Goal: Task Accomplishment & Management: Manage account settings

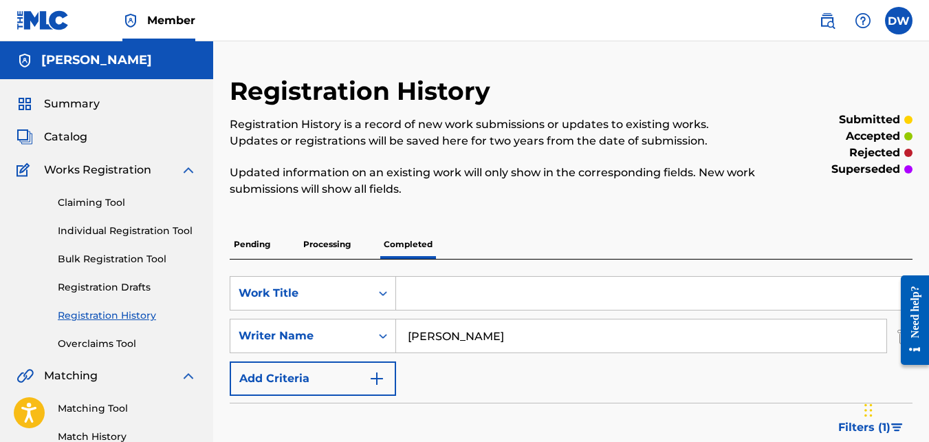
click at [511, 413] on div "Filters ( 1 )" at bounding box center [571, 427] width 683 height 50
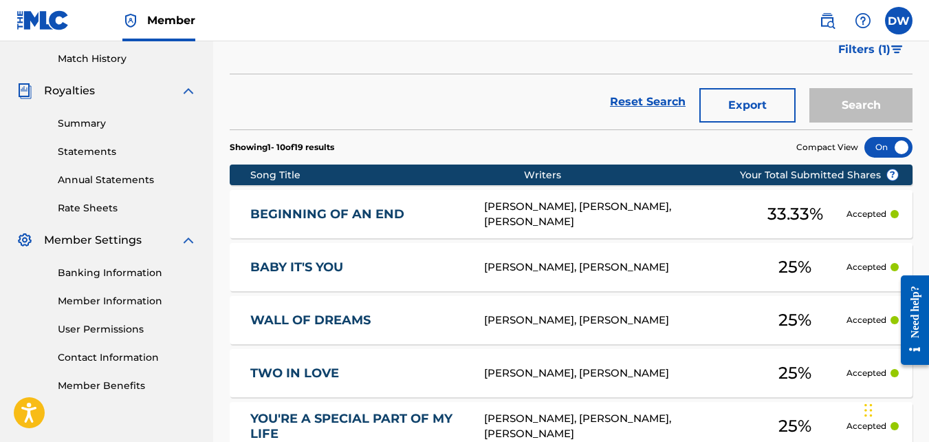
scroll to position [440, 0]
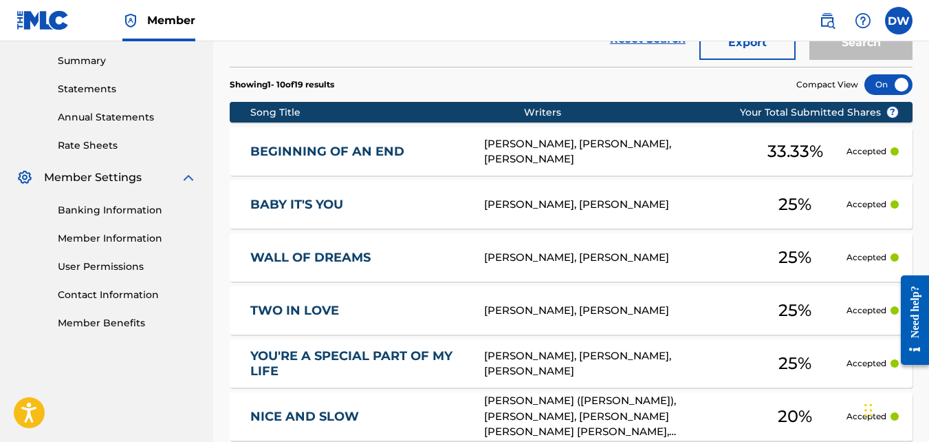
click at [85, 213] on link "Banking Information" at bounding box center [127, 210] width 139 height 14
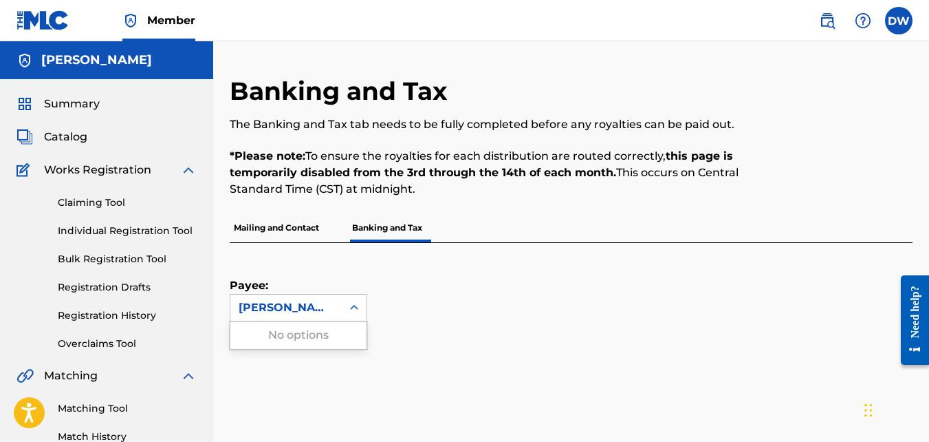
click at [360, 314] on icon at bounding box center [354, 308] width 14 height 14
click at [703, 268] on div "Payee: Use Up and Down to choose options, press Enter to select the currently f…" at bounding box center [555, 282] width 650 height 78
click at [71, 105] on span "Summary" at bounding box center [72, 104] width 56 height 17
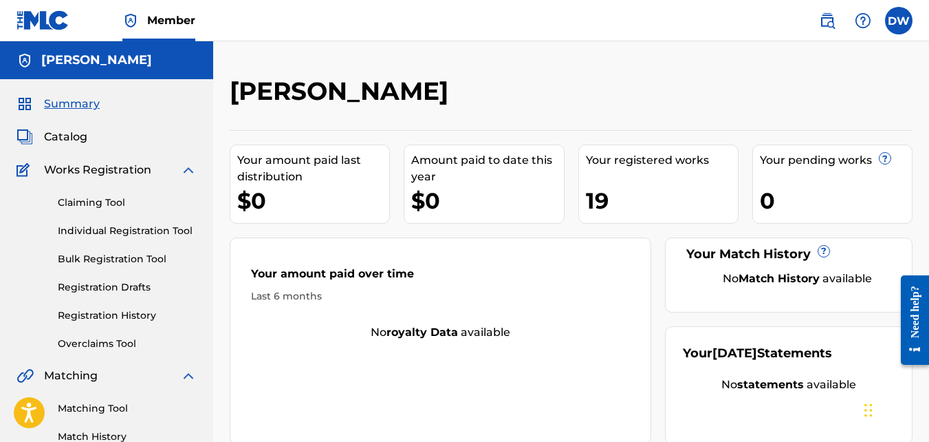
click at [228, 290] on div "[PERSON_NAME] Your amount paid last distribution $0 Amount paid to date this ye…" at bounding box center [571, 431] width 716 height 711
click at [893, 27] on label at bounding box center [899, 21] width 28 height 28
click at [899, 21] on input "DW [PERSON_NAME] [EMAIL_ADDRESS][DOMAIN_NAME] Notification Preferences Profile …" at bounding box center [899, 21] width 0 height 0
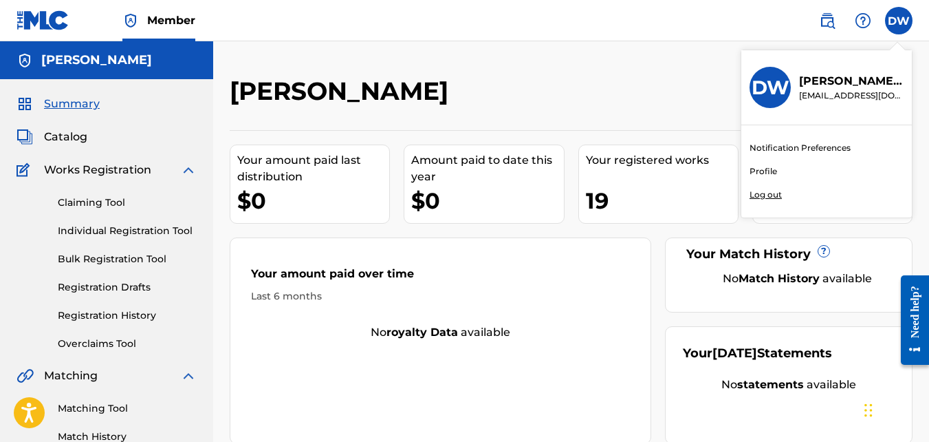
click at [668, 89] on div "[PERSON_NAME]" at bounding box center [493, 96] width 526 height 41
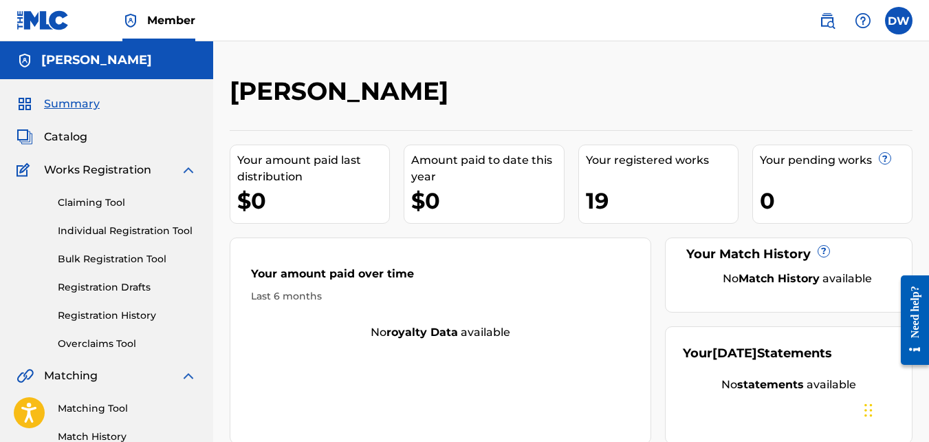
click at [494, 46] on div "[PERSON_NAME] Your amount paid last distribution $0 Amount paid to date this ye…" at bounding box center [571, 413] width 716 height 745
click at [585, 25] on nav "Member DW DW [PERSON_NAME] [EMAIL_ADDRESS][DOMAIN_NAME] Notification Preference…" at bounding box center [464, 20] width 929 height 41
drag, startPoint x: 216, startPoint y: 238, endPoint x: 563, endPoint y: 26, distance: 406.2
click at [563, 26] on nav "Member DW DW [PERSON_NAME] [EMAIL_ADDRESS][DOMAIN_NAME] Notification Preference…" at bounding box center [464, 20] width 929 height 41
